Goal: Navigation & Orientation: Find specific page/section

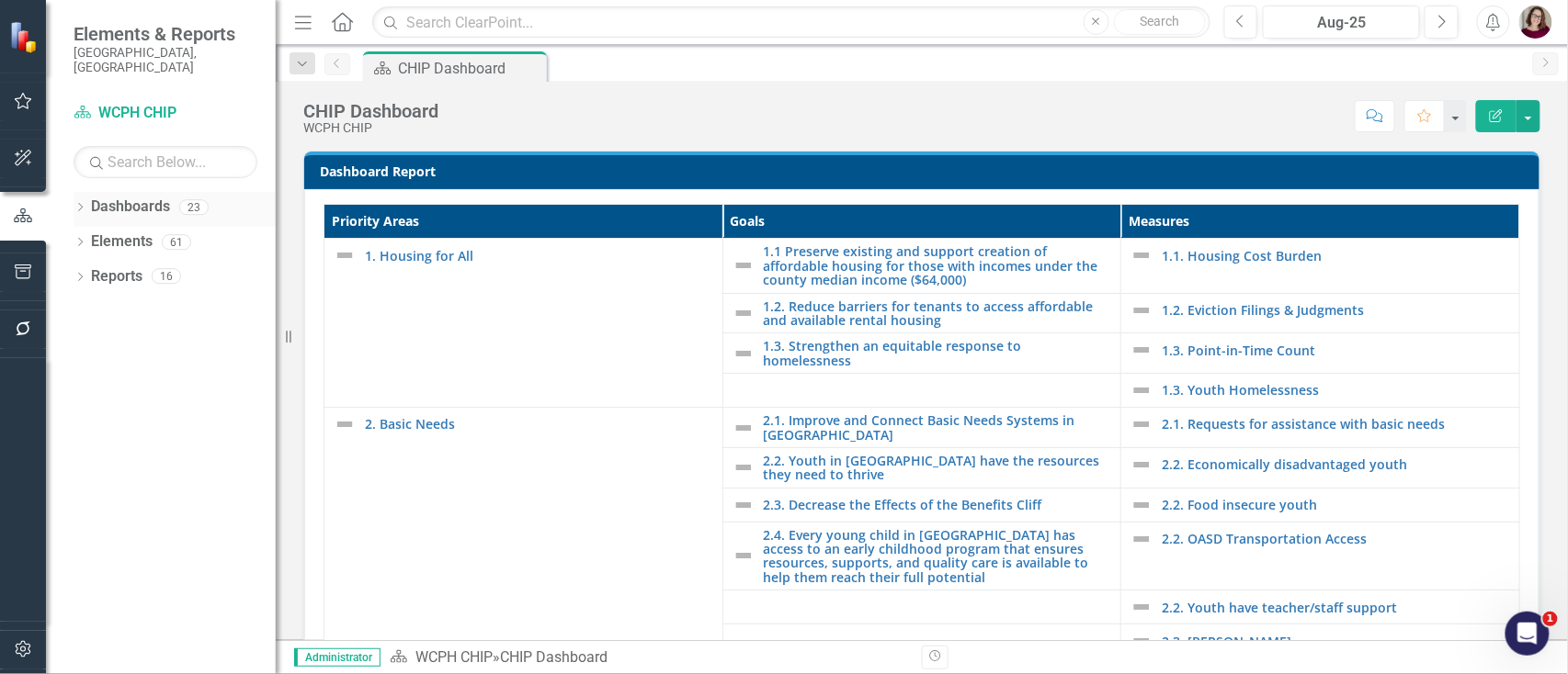
click at [84, 204] on icon "Dropdown" at bounding box center [80, 209] width 13 height 10
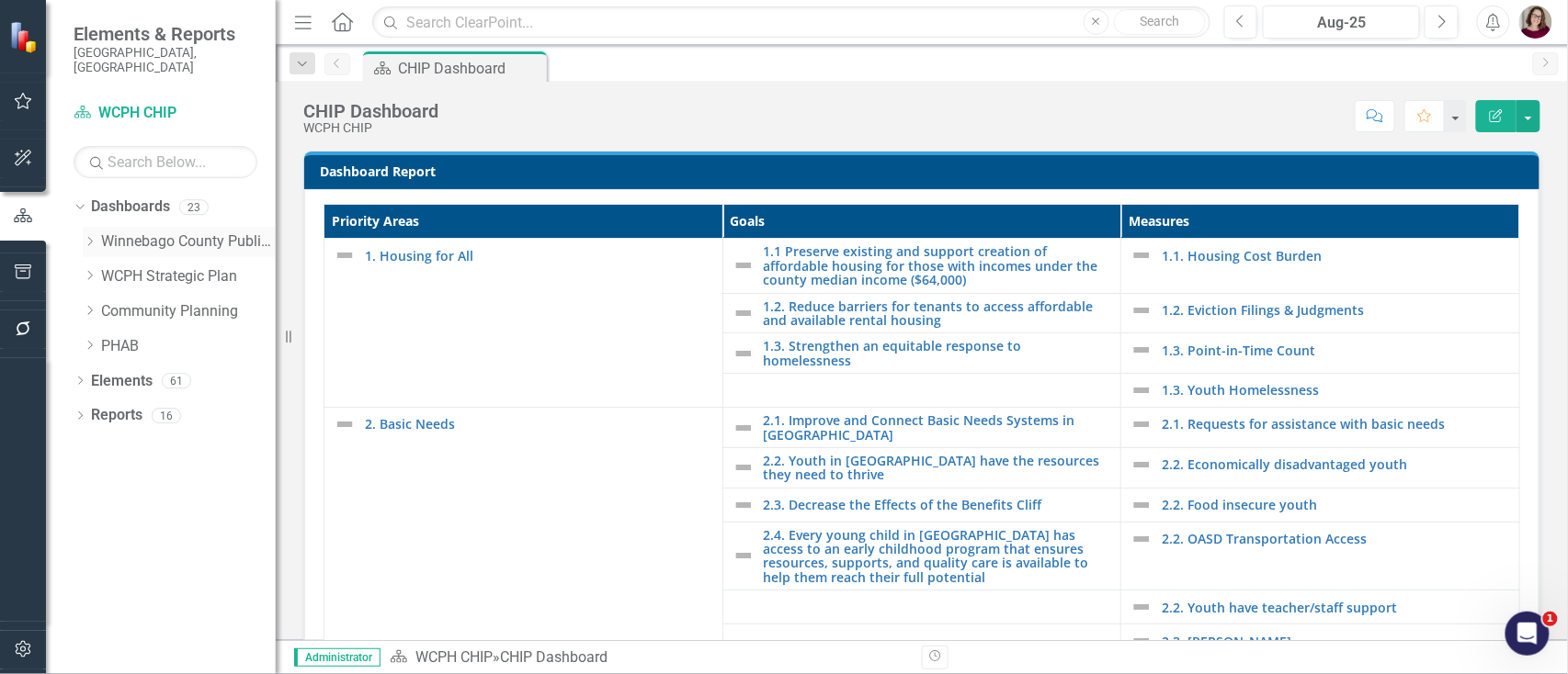
click at [93, 236] on icon "Dropdown" at bounding box center [89, 241] width 13 height 11
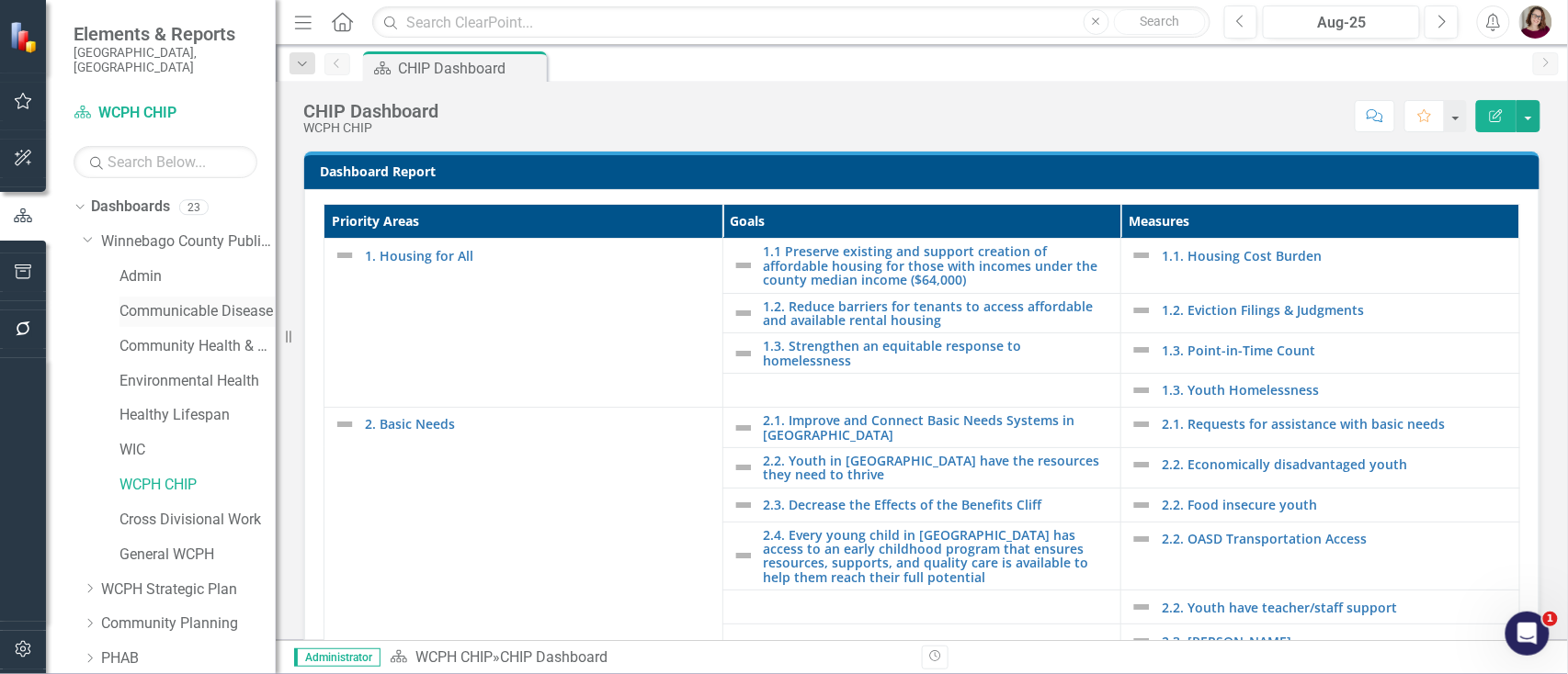
click at [165, 301] on link "Communicable Disease" at bounding box center [198, 312] width 156 height 21
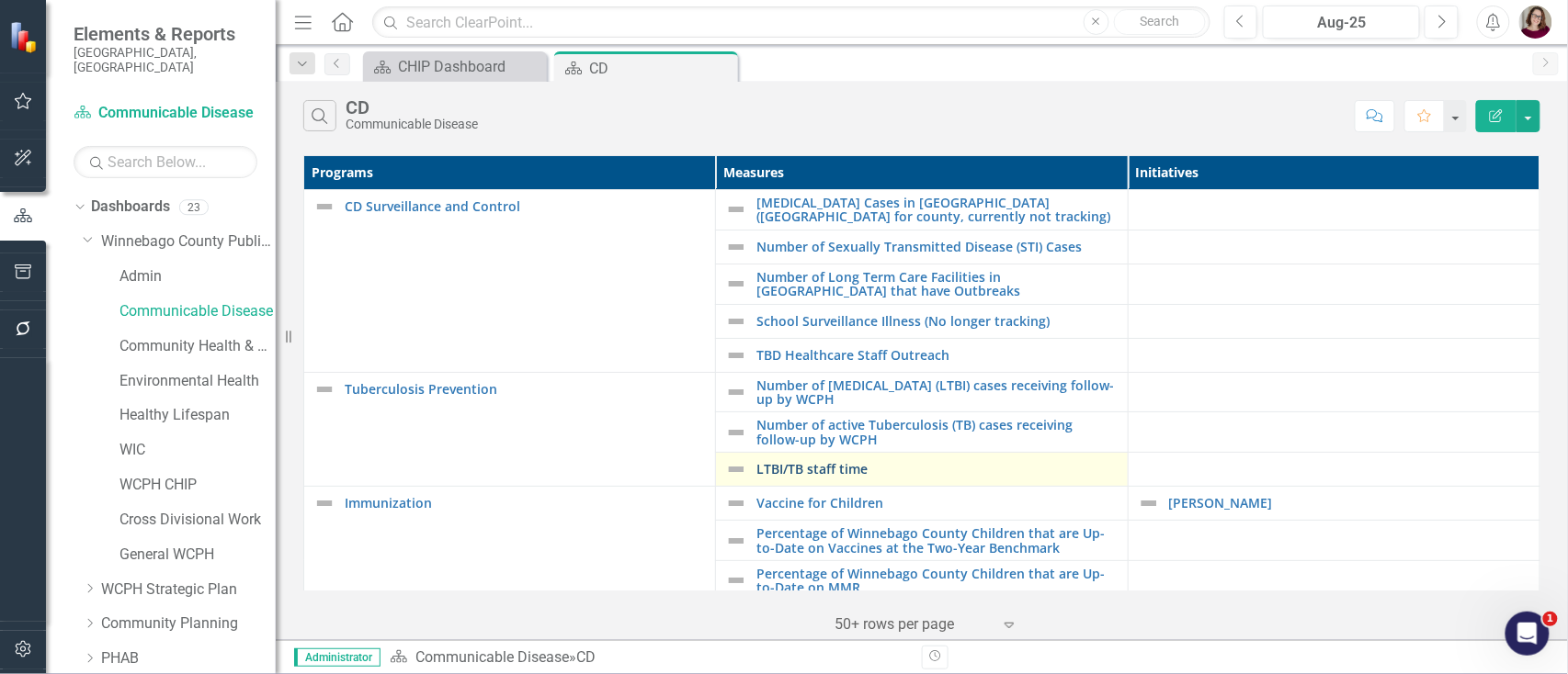
click at [786, 468] on link "LTBI/TB staff time" at bounding box center [937, 469] width 361 height 13
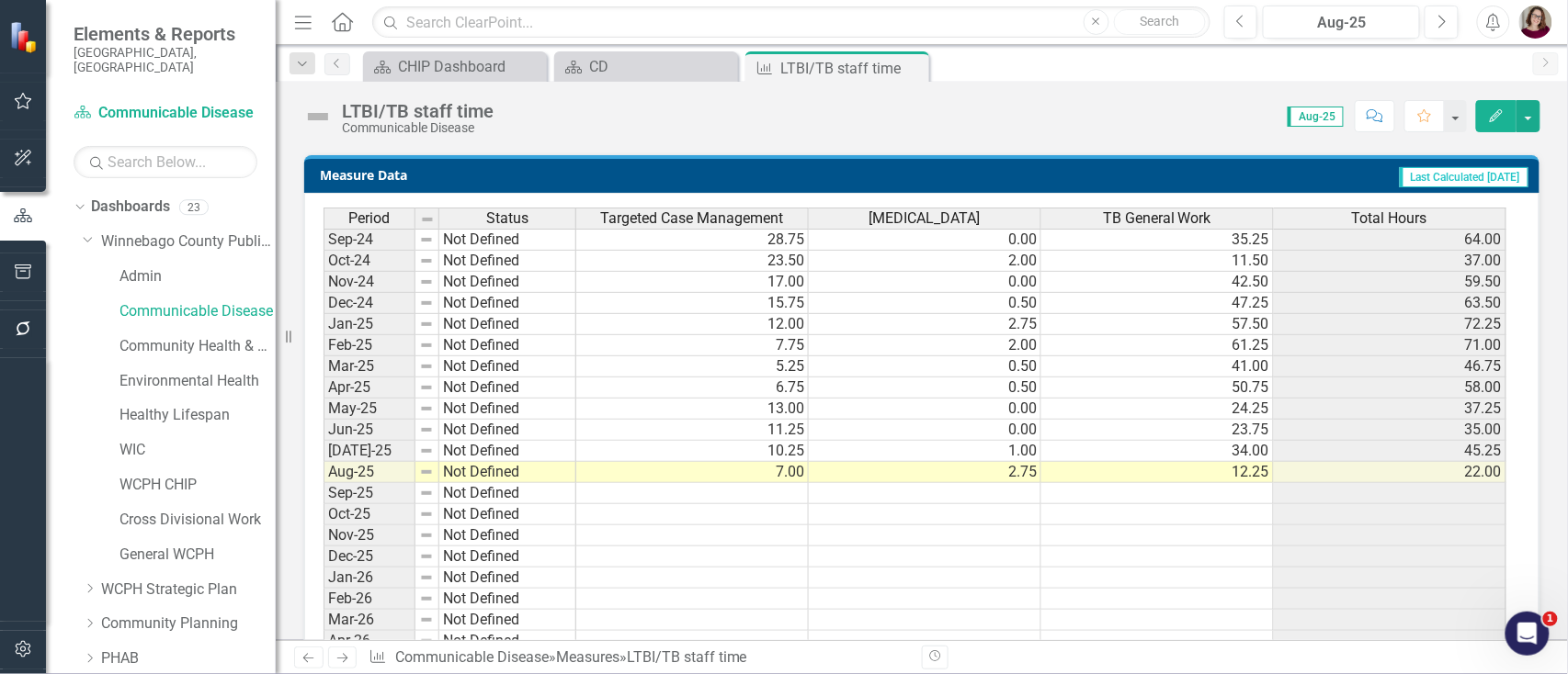
scroll to position [787, 0]
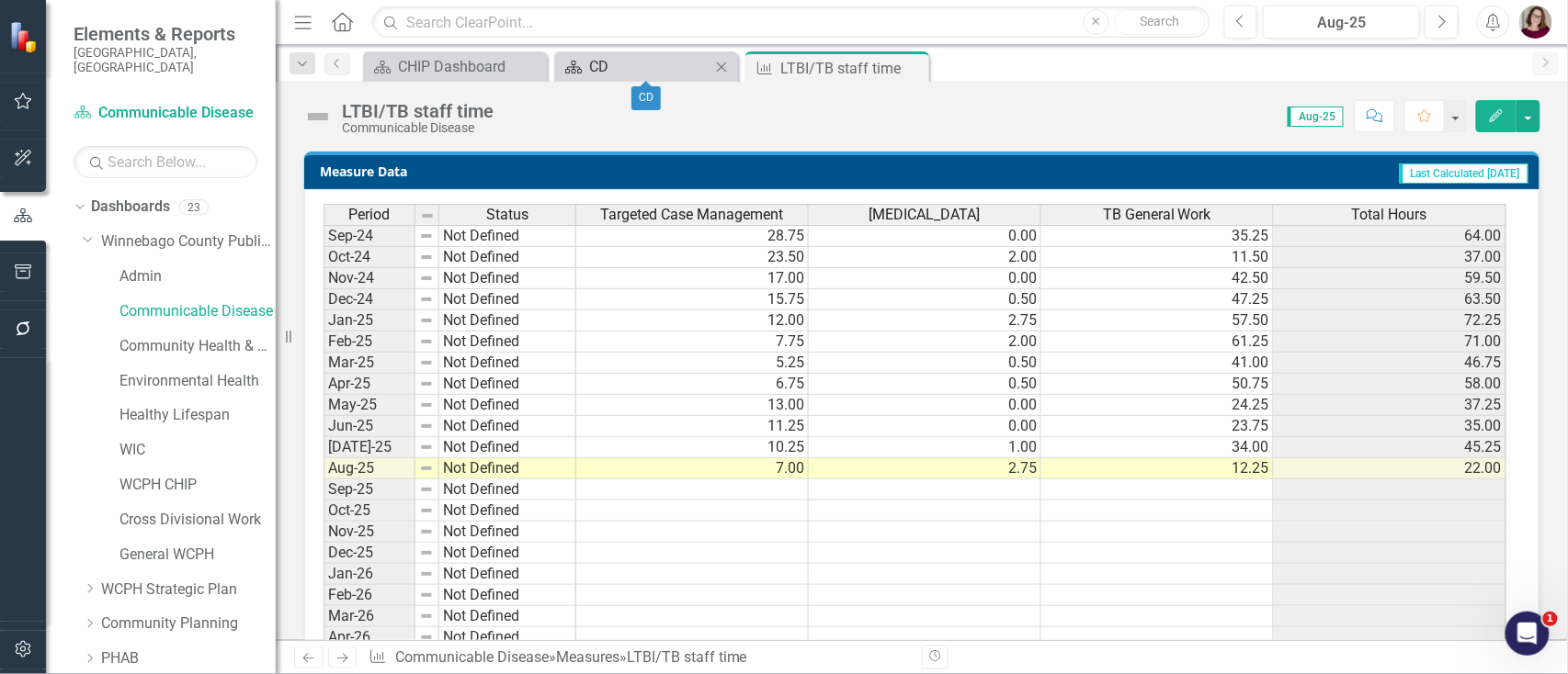
click at [627, 64] on div "CD" at bounding box center [649, 67] width 122 height 23
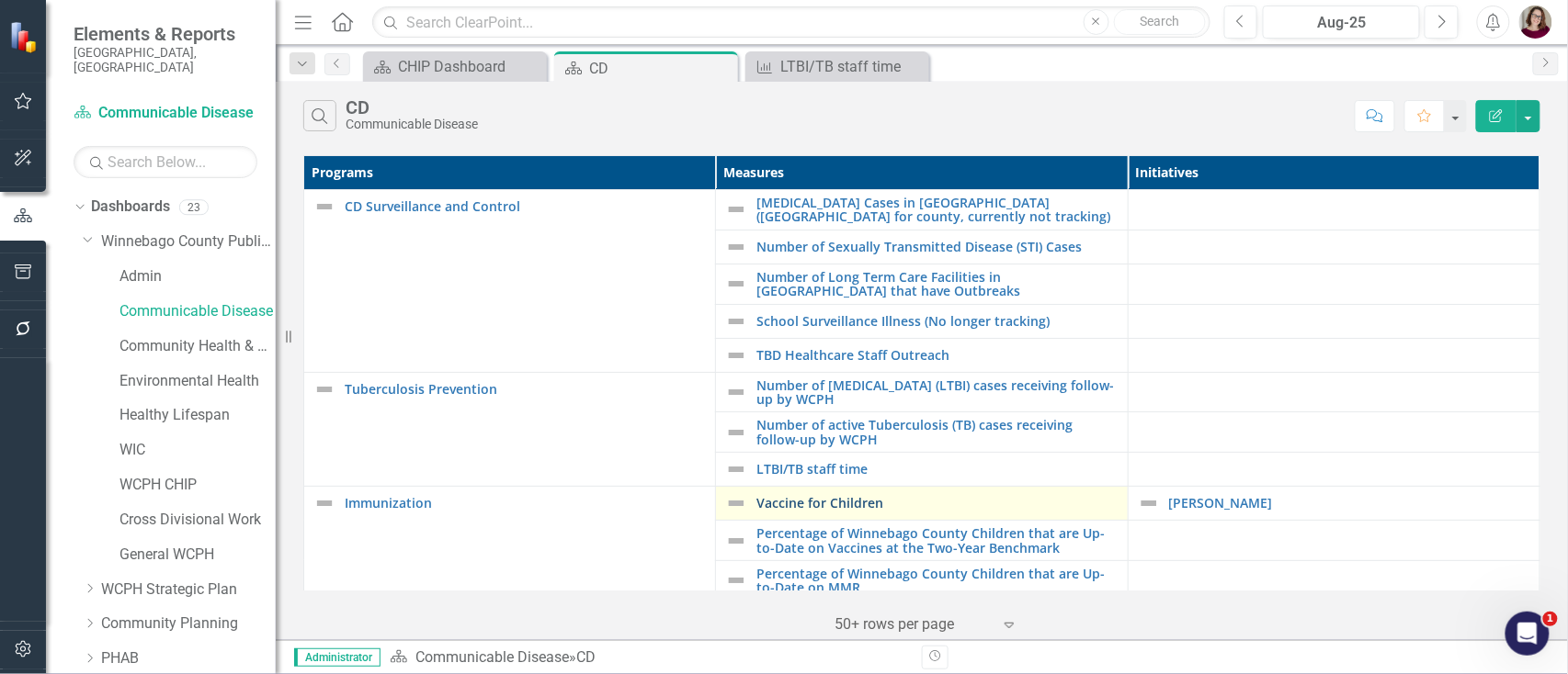
click at [871, 500] on link "Vaccine for Children" at bounding box center [937, 503] width 361 height 13
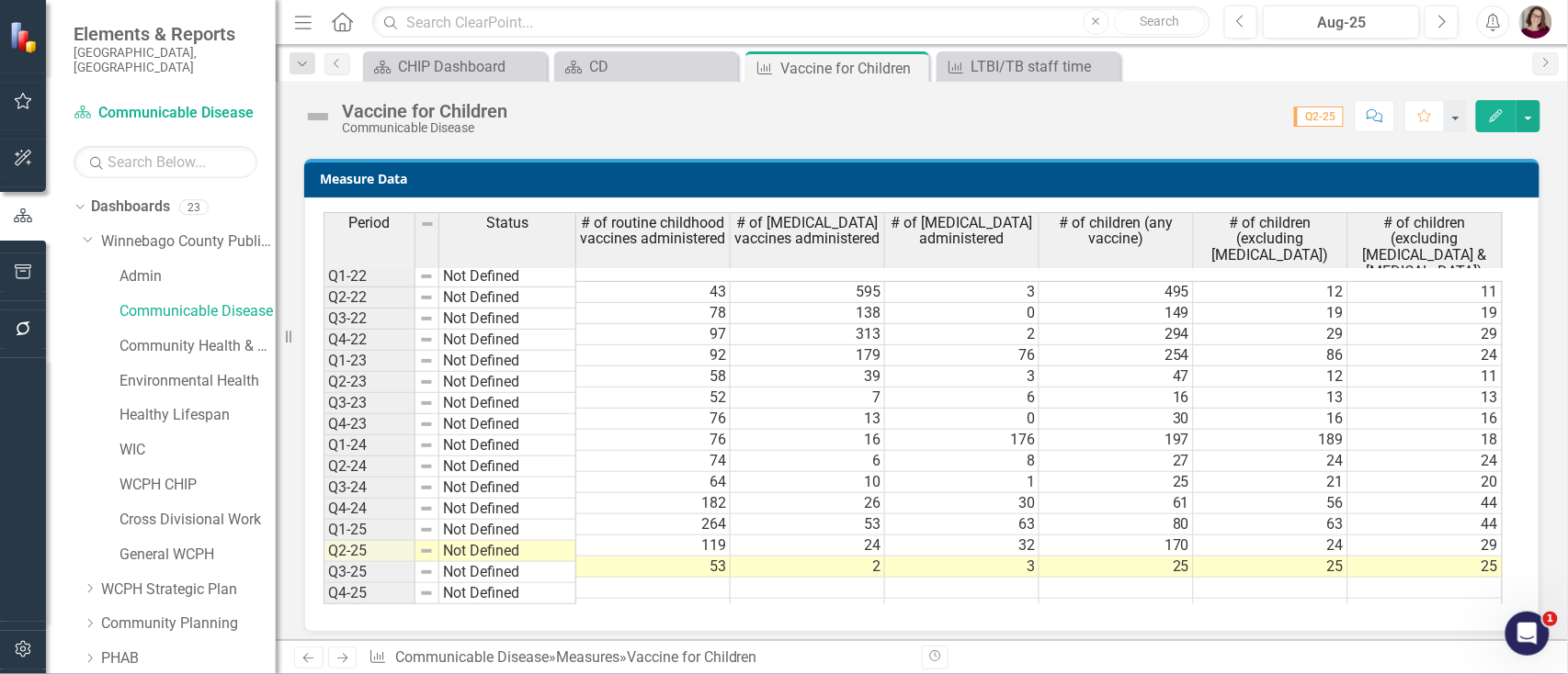
scroll to position [1497, 0]
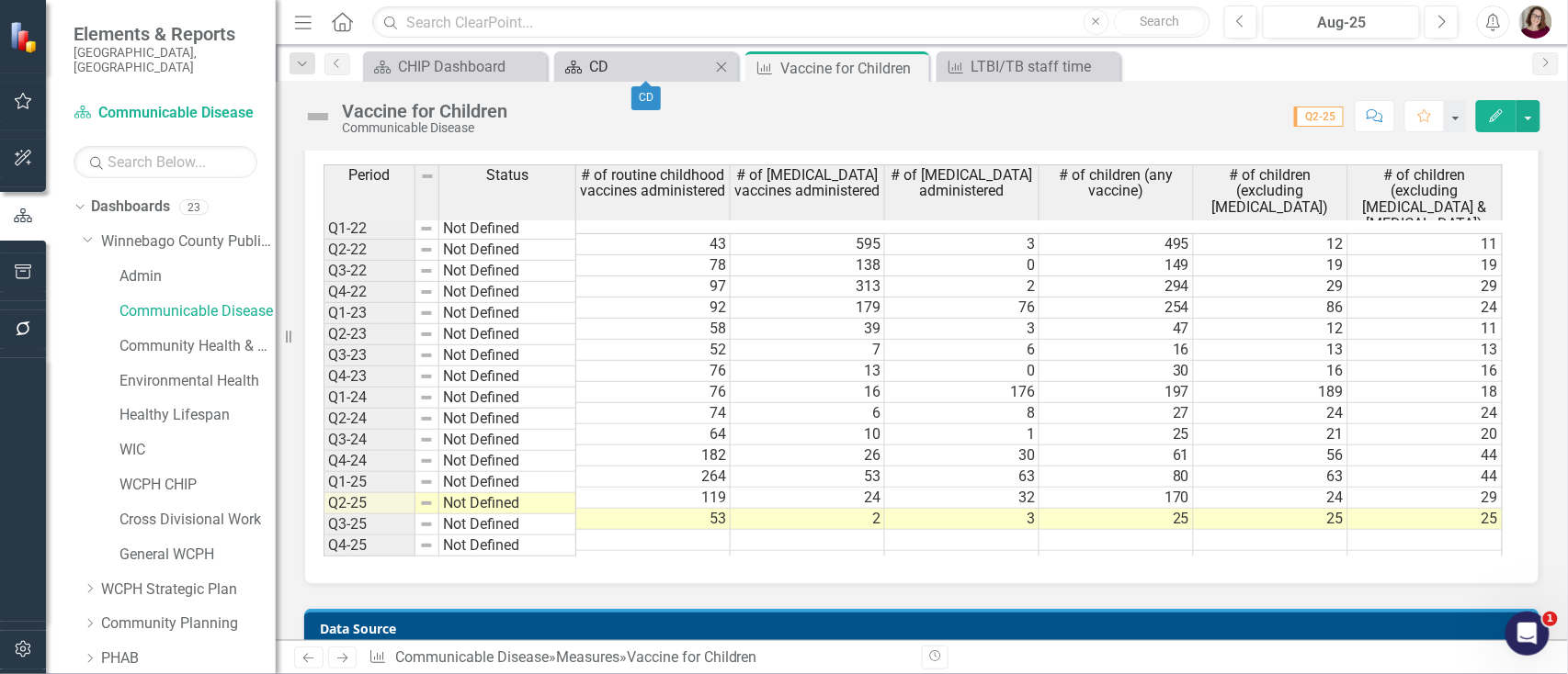
click at [658, 63] on div "CD" at bounding box center [649, 67] width 122 height 23
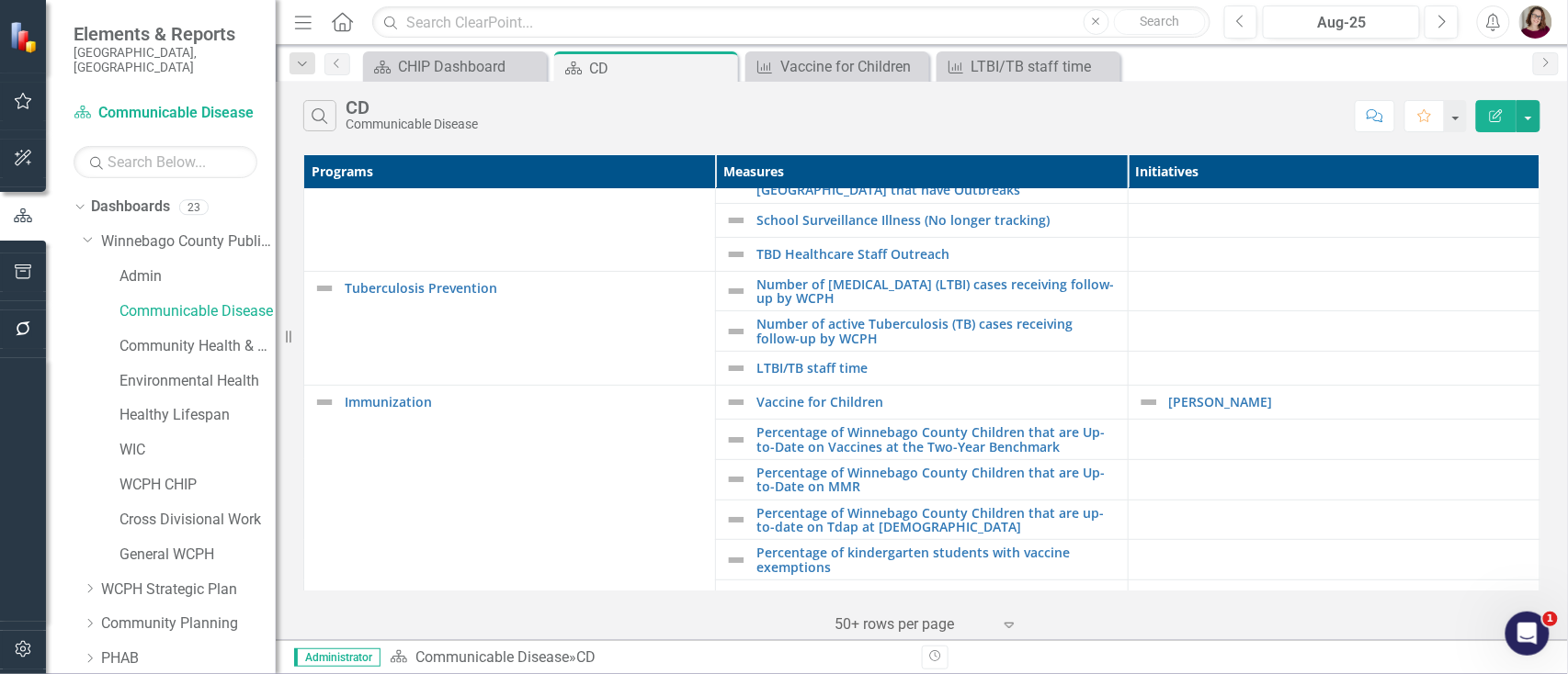
scroll to position [123, 0]
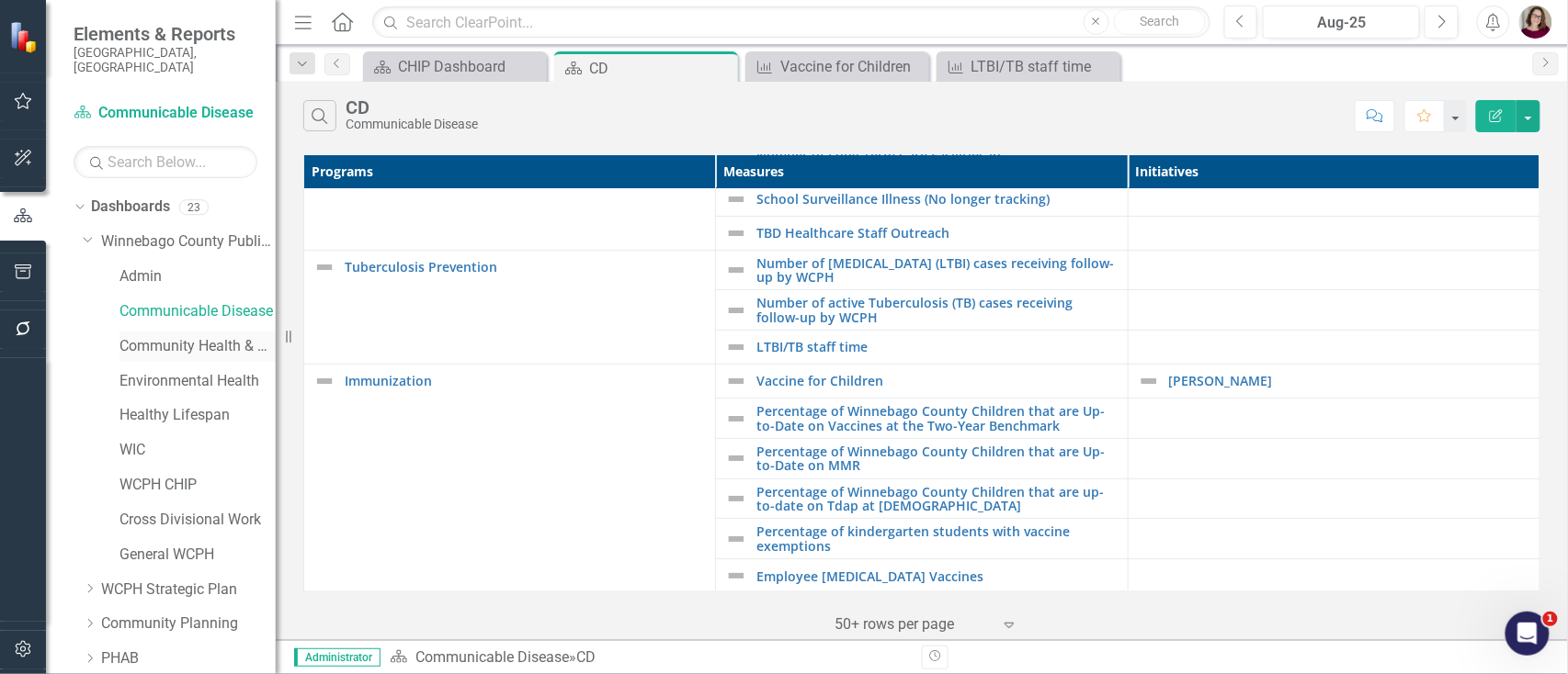
click at [201, 337] on link "Community Health & Prevention" at bounding box center [198, 347] width 156 height 21
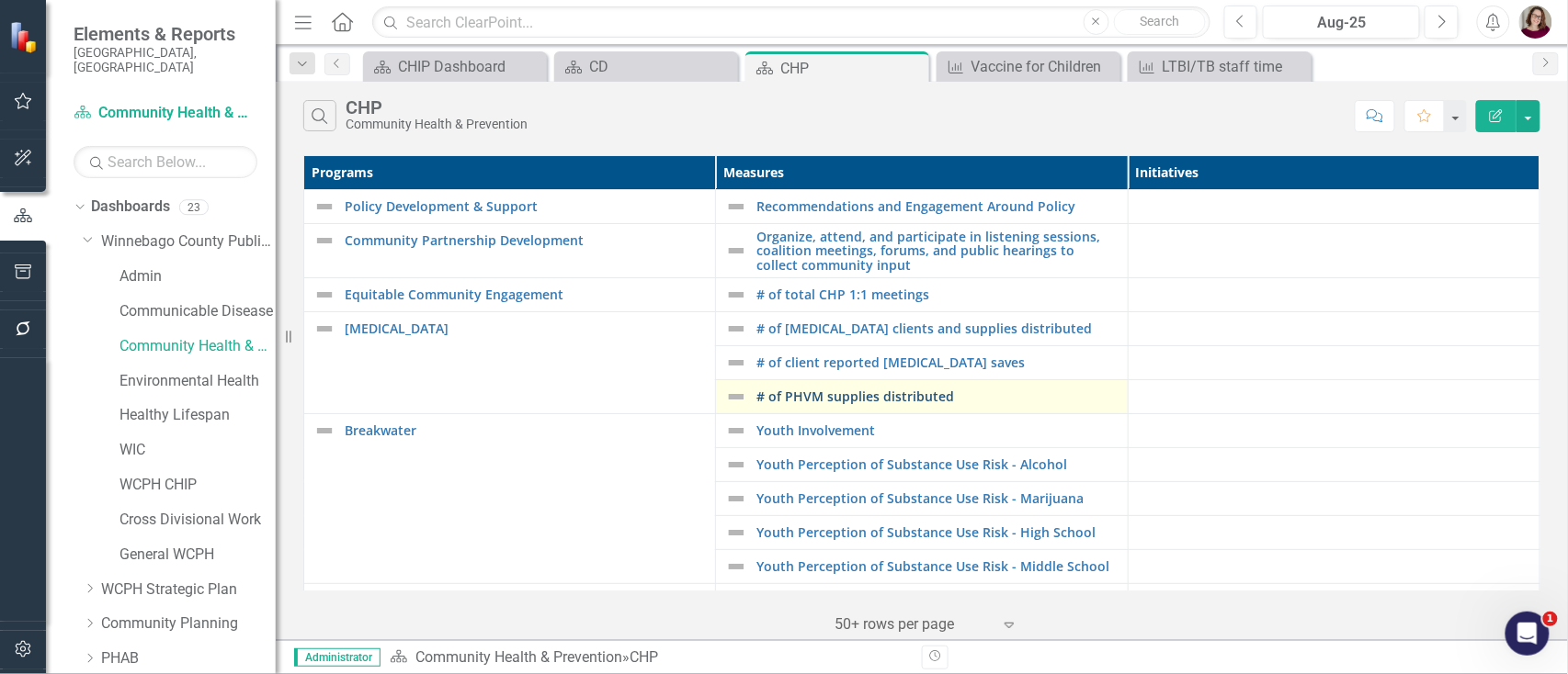
click at [863, 395] on link "# of PHVM supplies distributed" at bounding box center [937, 396] width 361 height 13
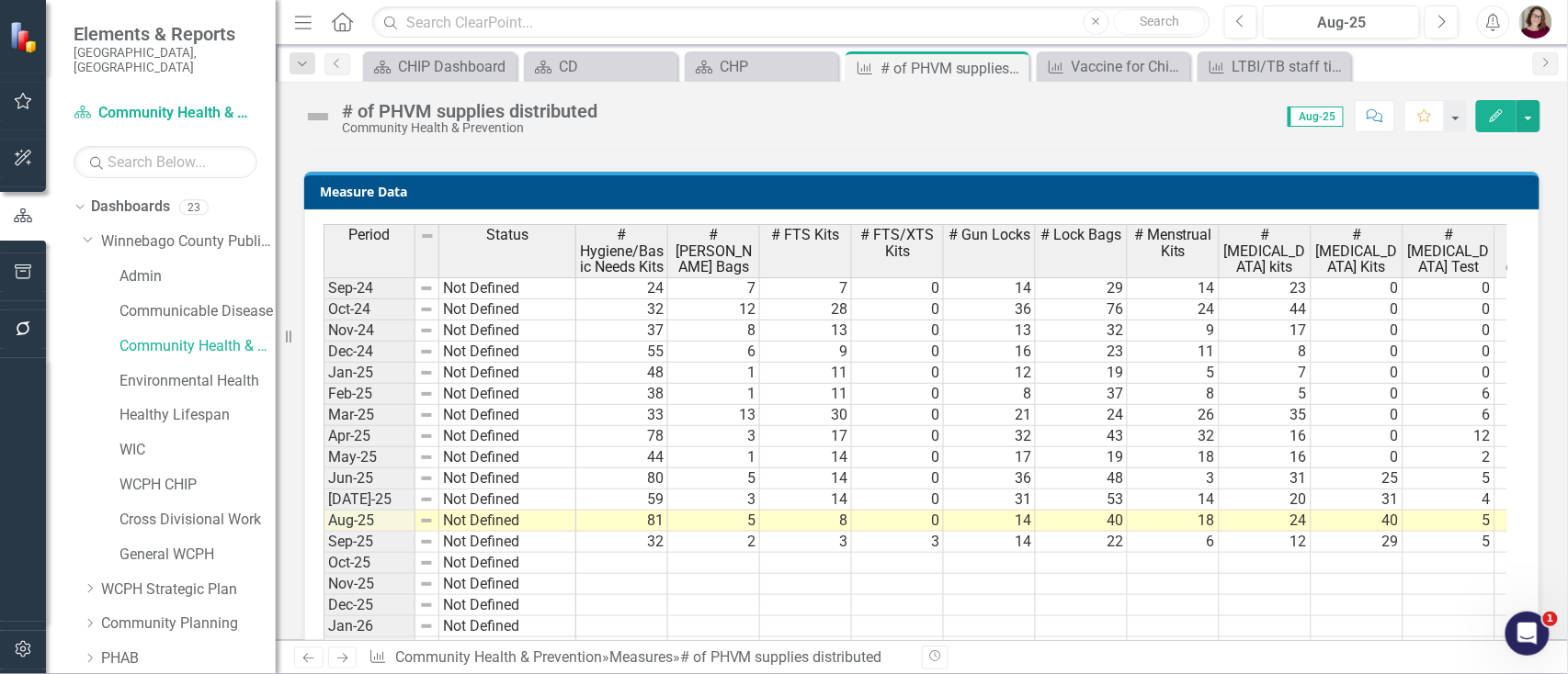
scroll to position [1187, 0]
